Goal: Check status: Check status

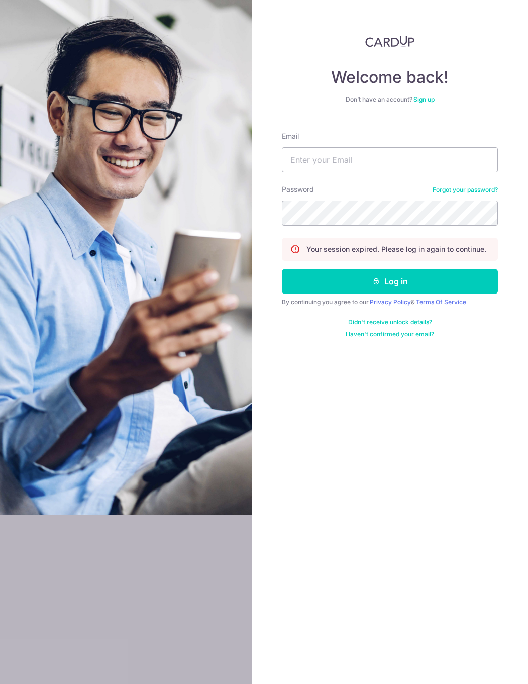
click at [0, 684] on nordpass-portal at bounding box center [0, 684] width 0 height 0
type input "[EMAIL_ADDRESS][PERSON_NAME][DOMAIN_NAME]"
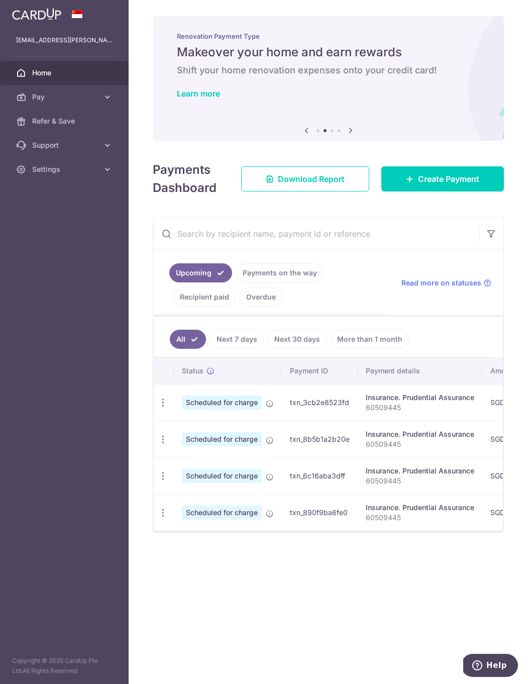
click at [209, 299] on link "Recipient paid" at bounding box center [204, 297] width 62 height 19
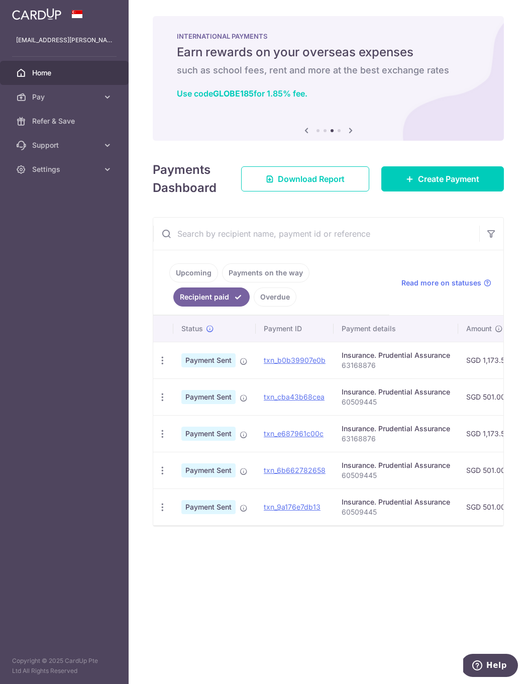
click at [240, 360] on td "Payment Sent" at bounding box center [214, 360] width 82 height 37
